Goal: Entertainment & Leisure: Consume media (video, audio)

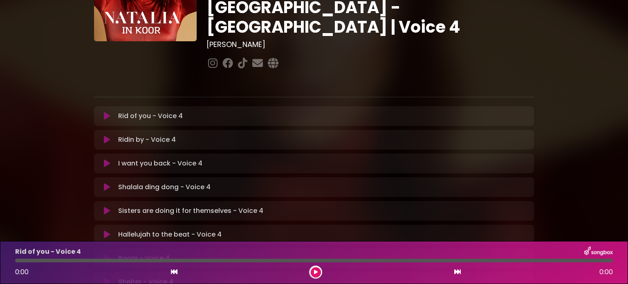
scroll to position [54, 0]
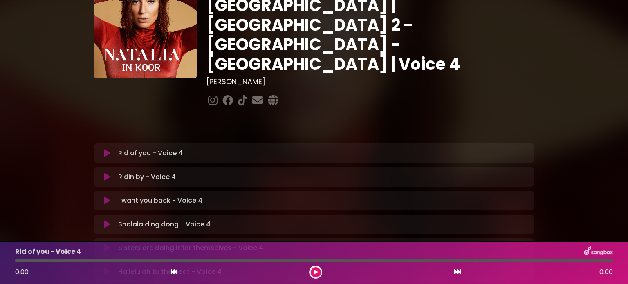
click at [316, 272] on icon at bounding box center [316, 272] width 4 height 5
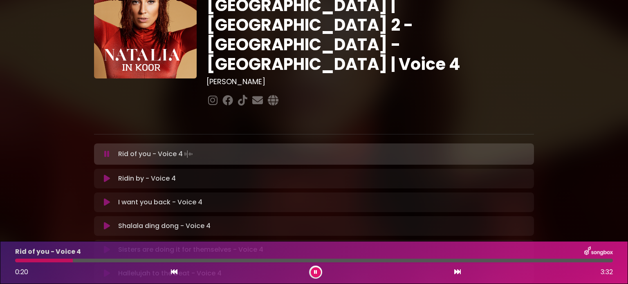
click at [502, 17] on div "Natalia in Koor | Antwerpen 2 - Brugge - Hasselt | Voice 4 Hans Primusz" at bounding box center [370, 42] width 337 height 133
click at [174, 273] on icon at bounding box center [174, 272] width 7 height 7
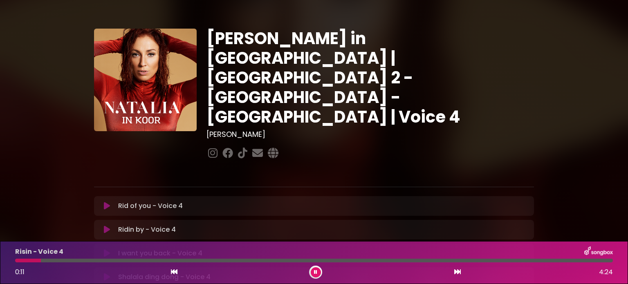
scroll to position [0, 0]
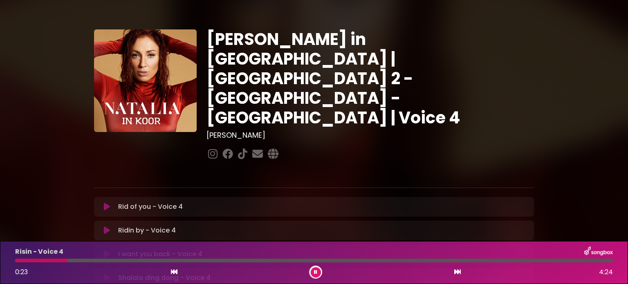
click at [17, 261] on div at bounding box center [41, 261] width 52 height 4
click at [205, 202] on div "Rid of you - Voice 4 Loading Track..." at bounding box center [322, 207] width 414 height 10
click at [105, 203] on icon at bounding box center [107, 207] width 6 height 8
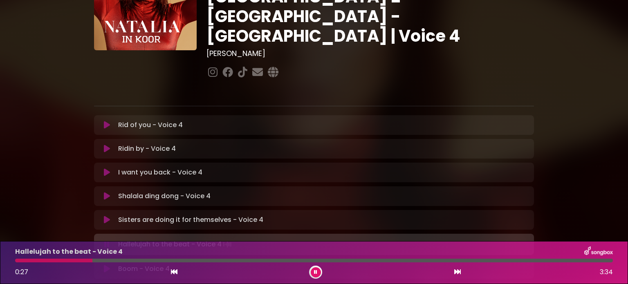
scroll to position [123, 0]
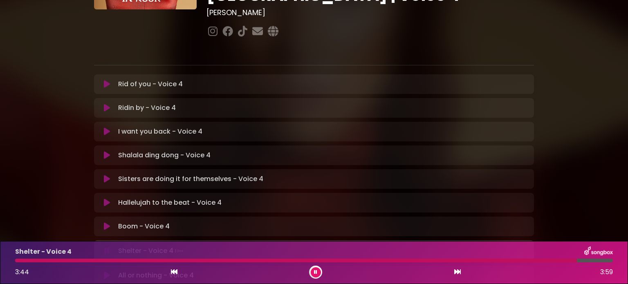
click at [573, 58] on div "Natalia in Koor | Antwerpen 2 - Brugge - Hasselt | Voice 4 Hans Primusz" at bounding box center [314, 128] width 540 height 483
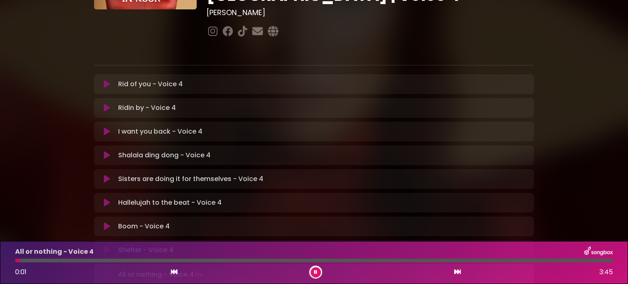
click at [339, 260] on div at bounding box center [314, 261] width 598 height 4
click at [369, 249] on div "All or nothing - Voice 4" at bounding box center [313, 251] width 607 height 11
click at [312, 271] on button at bounding box center [316, 272] width 10 height 10
click at [576, 137] on div "Natalia in Koor | Antwerpen 2 - Brugge - Hasselt | Voice 4 Hans Primusz" at bounding box center [314, 128] width 540 height 482
click at [317, 270] on icon at bounding box center [316, 272] width 4 height 5
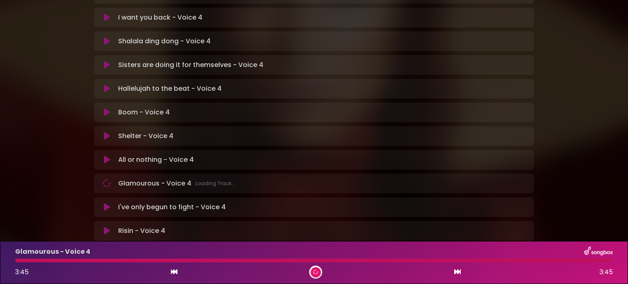
scroll to position [245, 0]
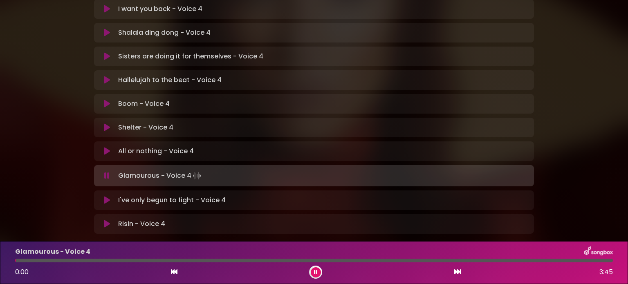
click at [144, 170] on p "Glamourous - Voice 4 Loading Track..." at bounding box center [160, 175] width 85 height 11
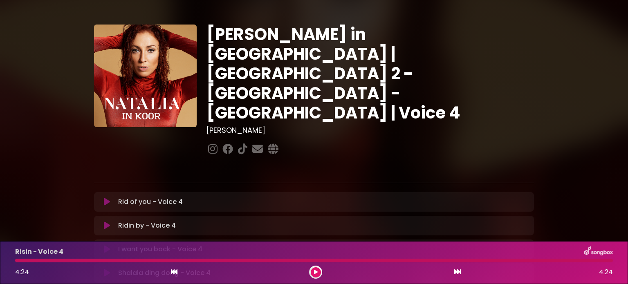
scroll to position [0, 0]
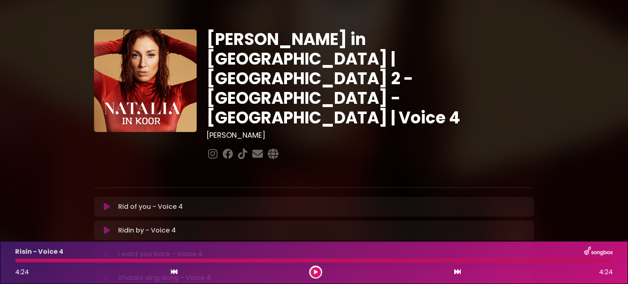
click at [159, 202] on p "Rid of you - Voice 4 Loading Track..." at bounding box center [150, 207] width 65 height 10
click at [105, 203] on icon at bounding box center [107, 207] width 6 height 8
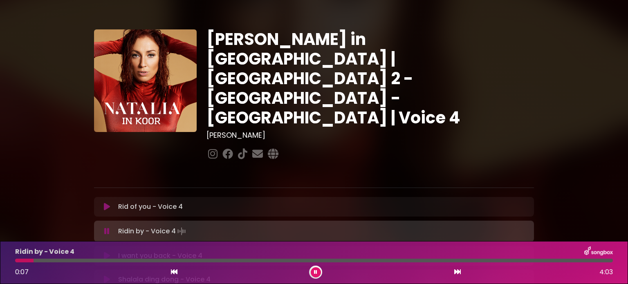
click at [144, 202] on p "Rid of you - Voice 4 Loading Track..." at bounding box center [150, 207] width 65 height 10
click at [135, 202] on p "Rid of you - Voice 4 Loading Track..." at bounding box center [150, 207] width 65 height 10
click at [107, 203] on icon at bounding box center [107, 207] width 6 height 8
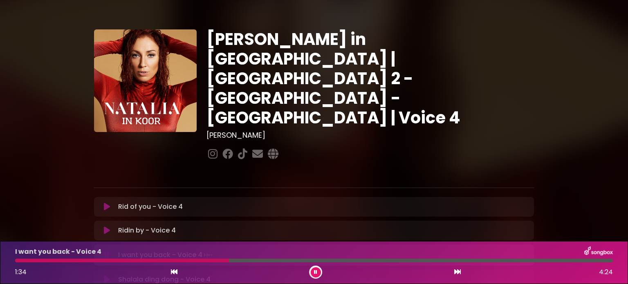
drag, startPoint x: 590, startPoint y: 29, endPoint x: 429, endPoint y: 124, distance: 187.1
click at [590, 31] on div "Natalia in Koor | Antwerpen 2 - Brugge - Hasselt | Voice 4 Hans Primusz ×" at bounding box center [314, 251] width 628 height 483
drag, startPoint x: 362, startPoint y: 250, endPoint x: 230, endPoint y: 303, distance: 142.3
click at [230, 284] on html "× Natalia in Koor | Antwerpen 2 - Brugge - Hasselt | Voice 4 Hans Primusz" at bounding box center [314, 142] width 628 height 284
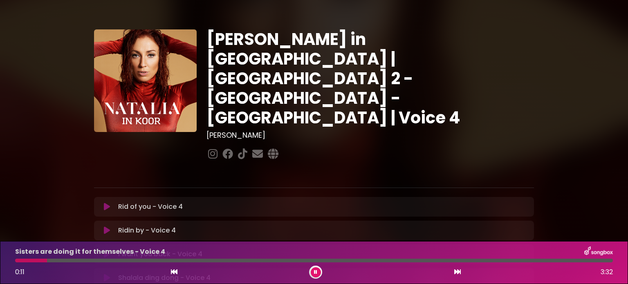
drag, startPoint x: 546, startPoint y: 85, endPoint x: 562, endPoint y: 120, distance: 38.1
click at [562, 120] on div "Natalia in Koor | Antwerpen 2 - Brugge - Hasselt | Voice 4 Hans Primusz" at bounding box center [314, 251] width 540 height 483
click at [496, 217] on div "Natalia in Koor | Antwerpen 2 - Brugge - Hasselt | Voice 4 Hans Primusz" at bounding box center [314, 251] width 540 height 483
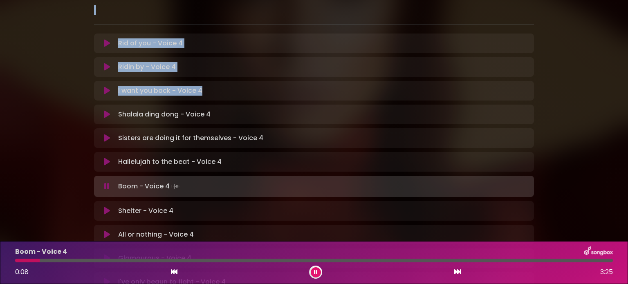
scroll to position [204, 0]
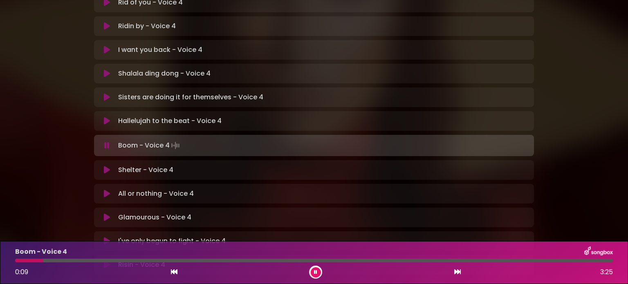
click at [168, 116] on p "Hallelujah to the beat - Voice 4 Loading Track..." at bounding box center [169, 121] width 103 height 10
click at [105, 117] on icon at bounding box center [107, 121] width 6 height 8
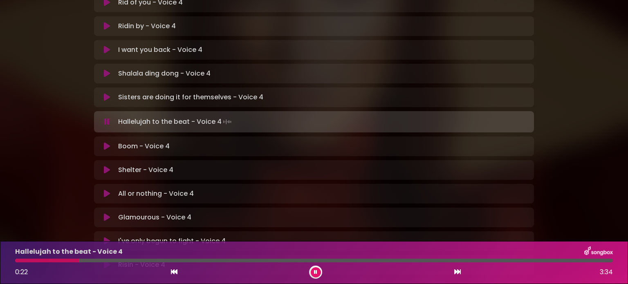
click at [138, 116] on p "Hallelujah to the beat - Voice 4 Loading Track..." at bounding box center [175, 121] width 115 height 11
click at [105, 118] on icon at bounding box center [106, 122] width 5 height 8
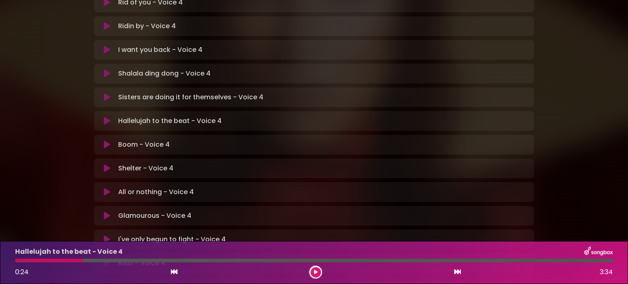
click at [16, 260] on div at bounding box center [48, 261] width 67 height 4
click at [17, 260] on div at bounding box center [48, 261] width 67 height 4
drag, startPoint x: 79, startPoint y: 259, endPoint x: 16, endPoint y: 263, distance: 63.5
click at [16, 263] on div "Hallelujah to the beat - Voice 4 0:24 3:34" at bounding box center [313, 262] width 607 height 32
click at [172, 271] on icon at bounding box center [174, 272] width 7 height 7
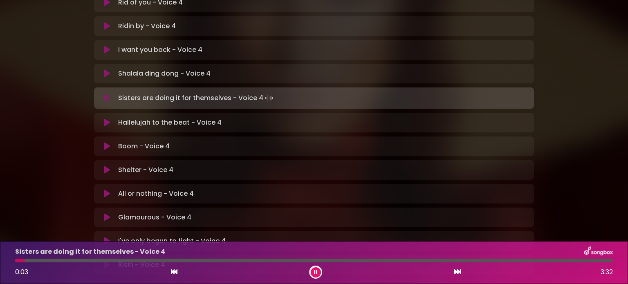
click at [136, 118] on p "Hallelujah to the beat - Voice 4 Loading Track..." at bounding box center [169, 123] width 103 height 10
click at [106, 119] on icon at bounding box center [107, 123] width 6 height 8
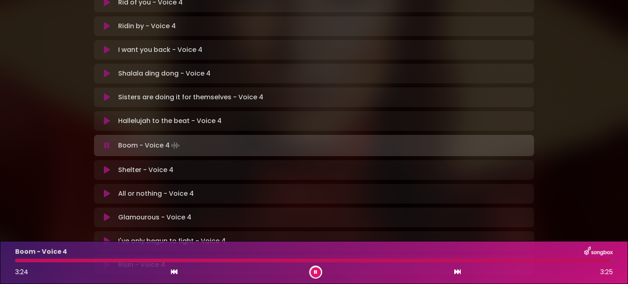
click at [540, 103] on div "Natalia in Koor | Antwerpen 2 - Brugge - Hasselt | Voice 4 Hans Primusz" at bounding box center [314, 46] width 540 height 483
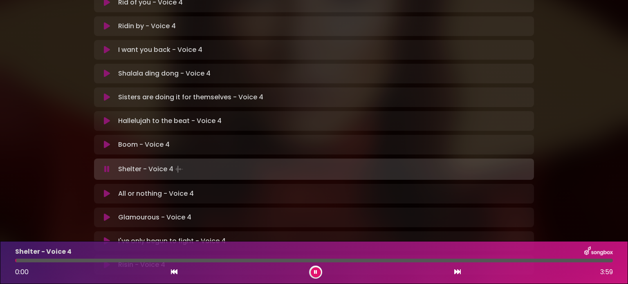
click at [106, 141] on icon at bounding box center [107, 145] width 6 height 8
click at [568, 32] on div "Natalia in Koor | Antwerpen 2 - Brugge - Hasselt | Voice 4 Hans Primusz ×" at bounding box center [314, 46] width 628 height 483
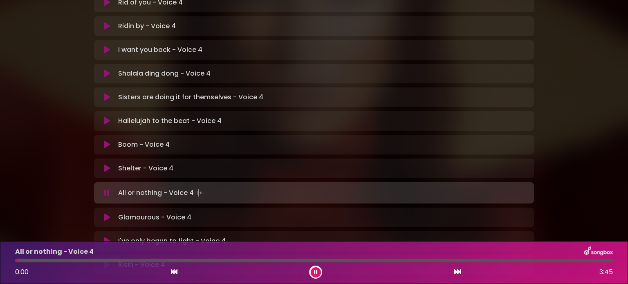
scroll to position [245, 0]
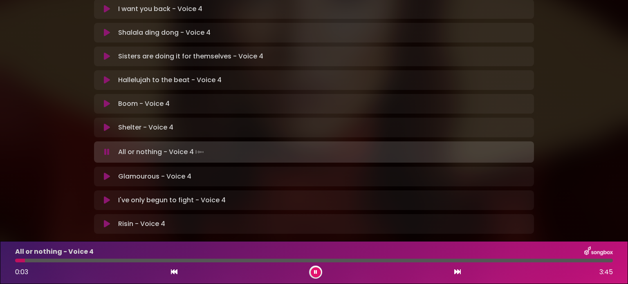
click at [106, 123] on icon at bounding box center [107, 127] width 6 height 8
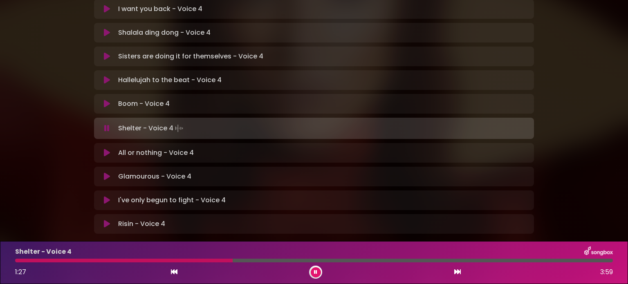
click at [231, 261] on div at bounding box center [314, 261] width 598 height 4
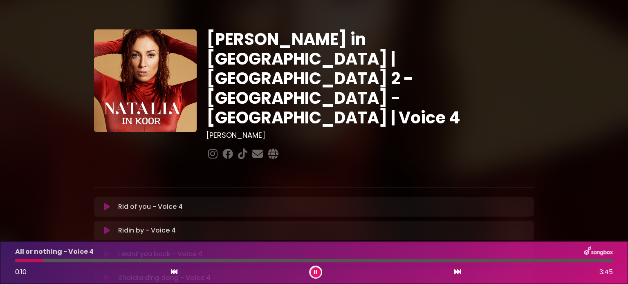
scroll to position [245, 0]
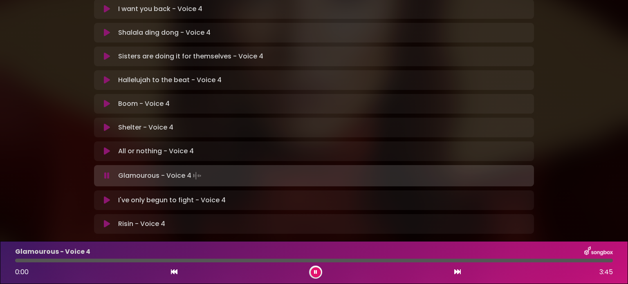
click at [498, 190] on div "I've only begun to fight - Voice 4 Loading Track... Your Feedback Name Email" at bounding box center [314, 200] width 440 height 20
click at [137, 146] on p "All or nothing - Voice 4 Loading Track..." at bounding box center [156, 151] width 76 height 10
click at [106, 147] on icon at bounding box center [107, 151] width 6 height 8
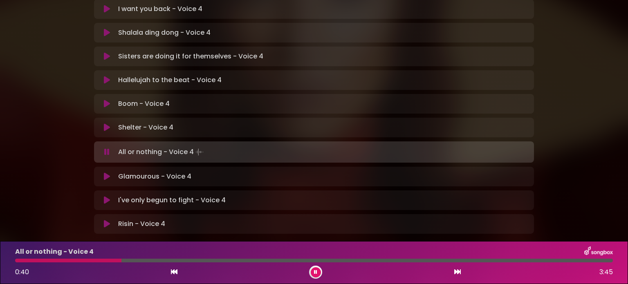
click at [16, 260] on div at bounding box center [68, 261] width 106 height 4
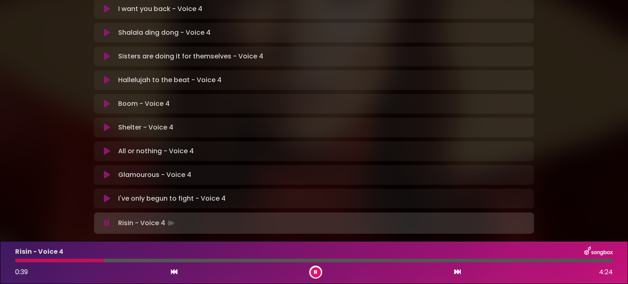
click at [16, 260] on div at bounding box center [59, 261] width 89 height 4
click at [154, 261] on div at bounding box center [100, 261] width 171 height 4
click at [132, 261] on div at bounding box center [92, 261] width 155 height 4
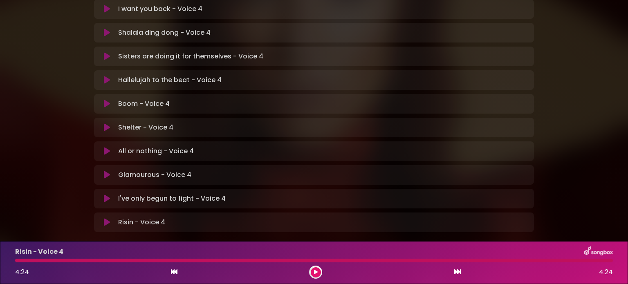
click at [105, 218] on icon at bounding box center [107, 222] width 6 height 8
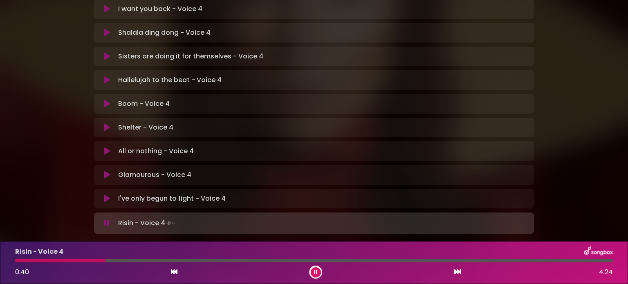
click at [174, 269] on icon at bounding box center [174, 272] width 7 height 7
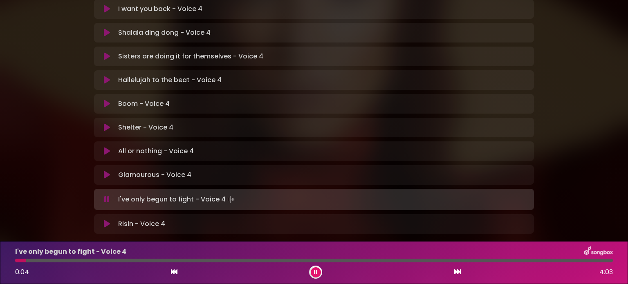
click at [105, 220] on icon at bounding box center [107, 224] width 6 height 8
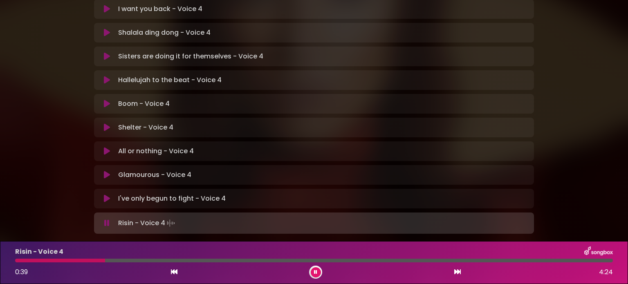
click at [17, 260] on div at bounding box center [60, 261] width 90 height 4
